Goal: Task Accomplishment & Management: Manage account settings

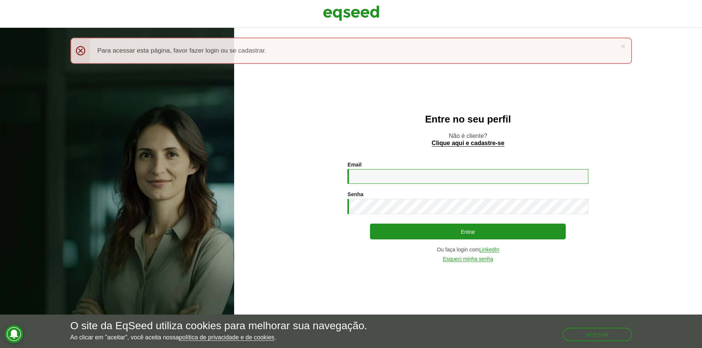
click at [404, 181] on input "Email *" at bounding box center [467, 176] width 241 height 15
type input "**********"
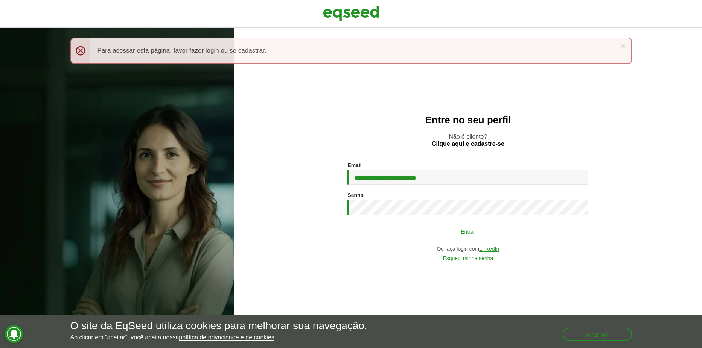
click at [404, 230] on button "Entrar" at bounding box center [468, 232] width 196 height 14
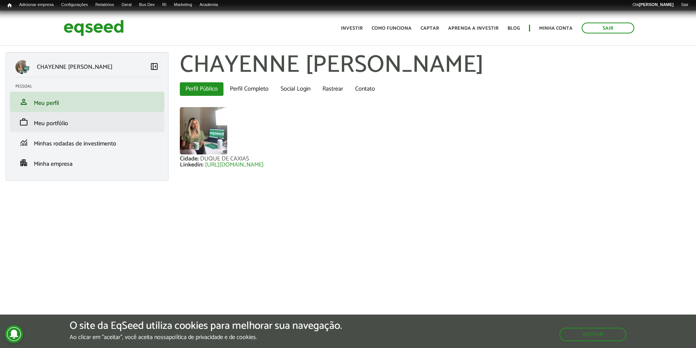
click at [149, 129] on li "work Meu portfólio" at bounding box center [87, 122] width 155 height 20
click at [140, 131] on li "work Meu portfólio" at bounding box center [87, 122] width 155 height 20
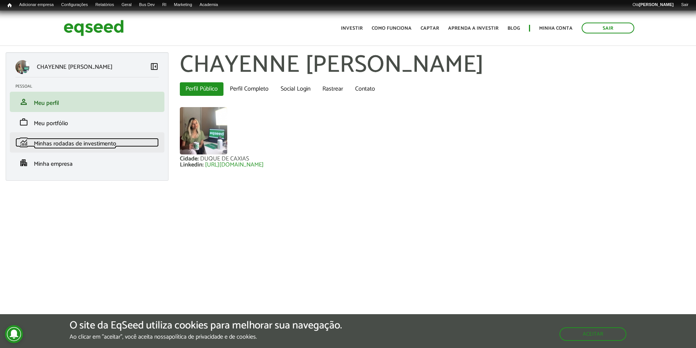
click at [115, 141] on span "Minhas rodadas de investimento" at bounding box center [75, 144] width 82 height 10
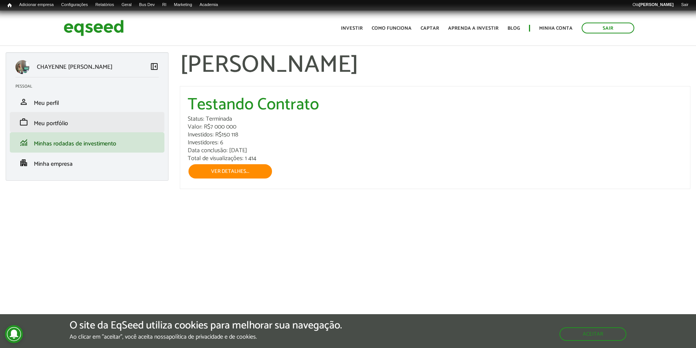
click at [80, 117] on li "work Meu portfólio" at bounding box center [87, 122] width 155 height 20
click at [78, 120] on link "work Meu portfólio" at bounding box center [86, 122] width 143 height 9
